Goal: Navigation & Orientation: Find specific page/section

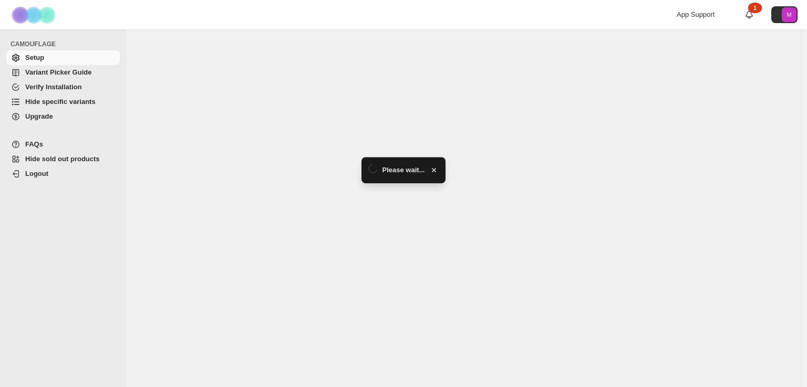
select select "******"
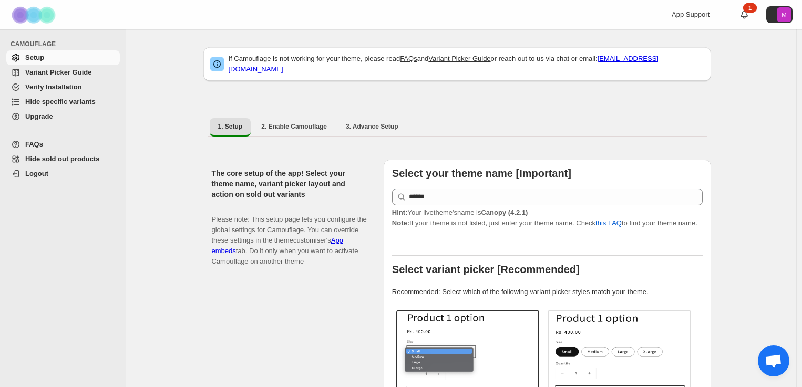
click at [769, 356] on span "Open chat" at bounding box center [773, 362] width 17 height 15
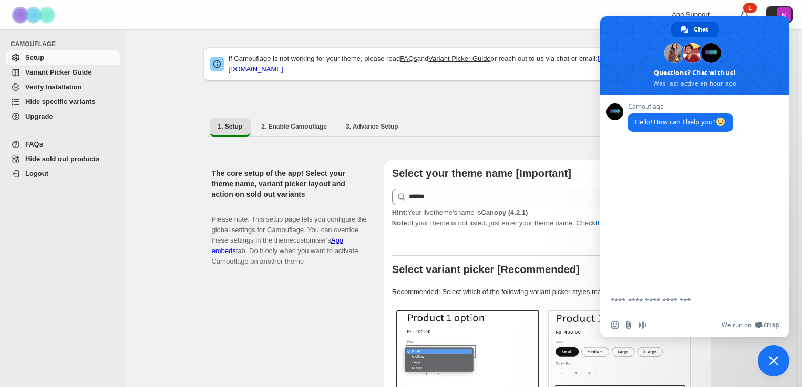
click at [773, 363] on span "Close chat" at bounding box center [773, 360] width 9 height 9
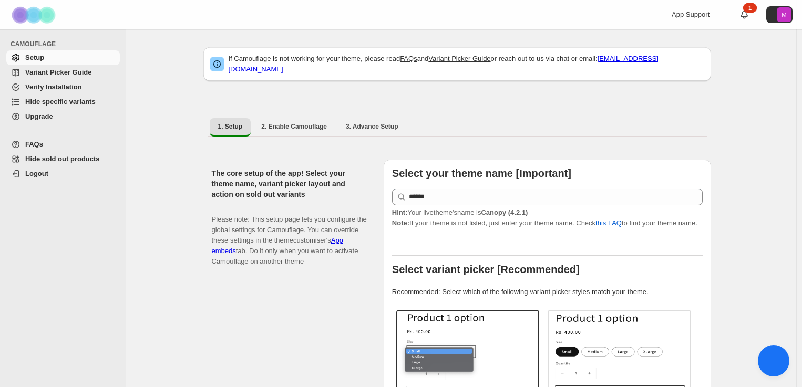
click at [773, 363] on span "Close chat" at bounding box center [774, 361] width 11 height 11
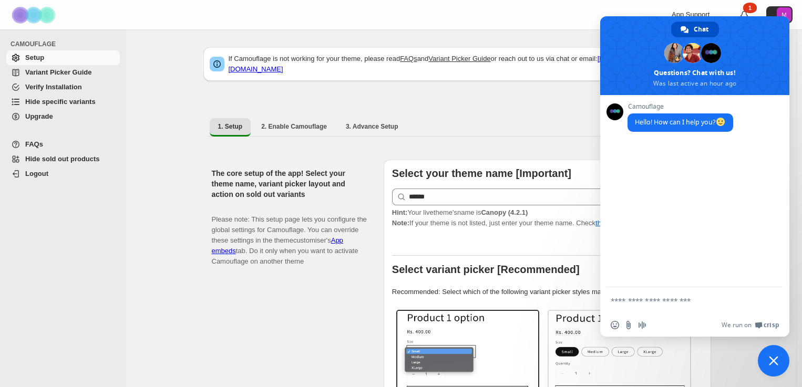
click at [704, 25] on span "Chat" at bounding box center [701, 30] width 15 height 16
click at [749, 9] on div "1" at bounding box center [750, 8] width 14 height 11
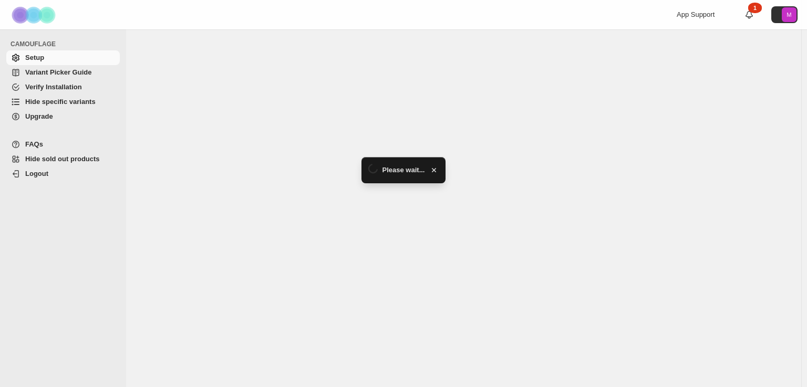
click at [752, 11] on div "1" at bounding box center [756, 8] width 14 height 11
